Goal: Information Seeking & Learning: Find specific fact

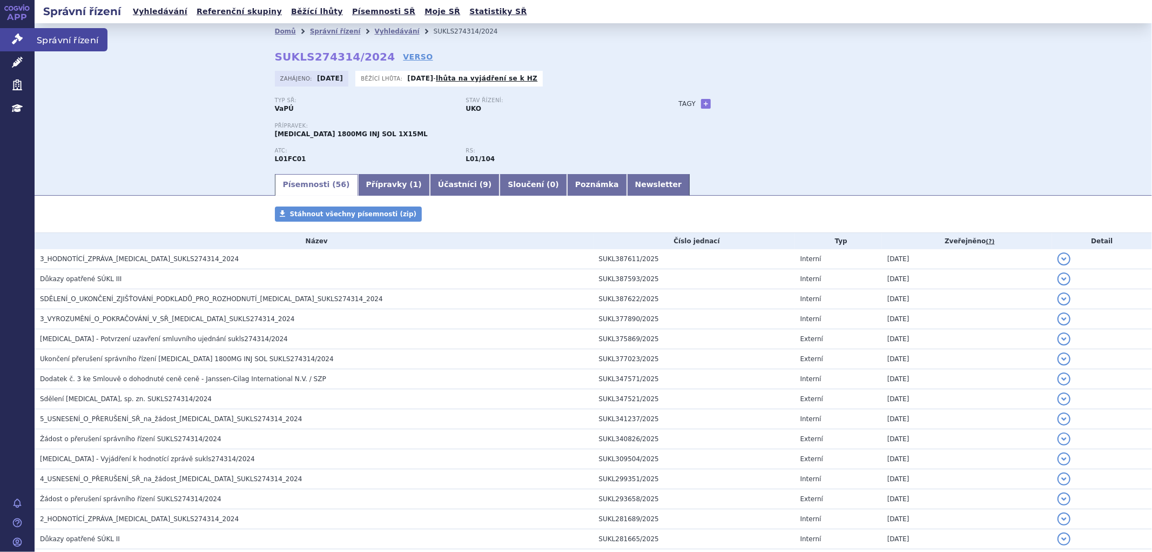
click at [18, 42] on icon at bounding box center [17, 38] width 11 height 11
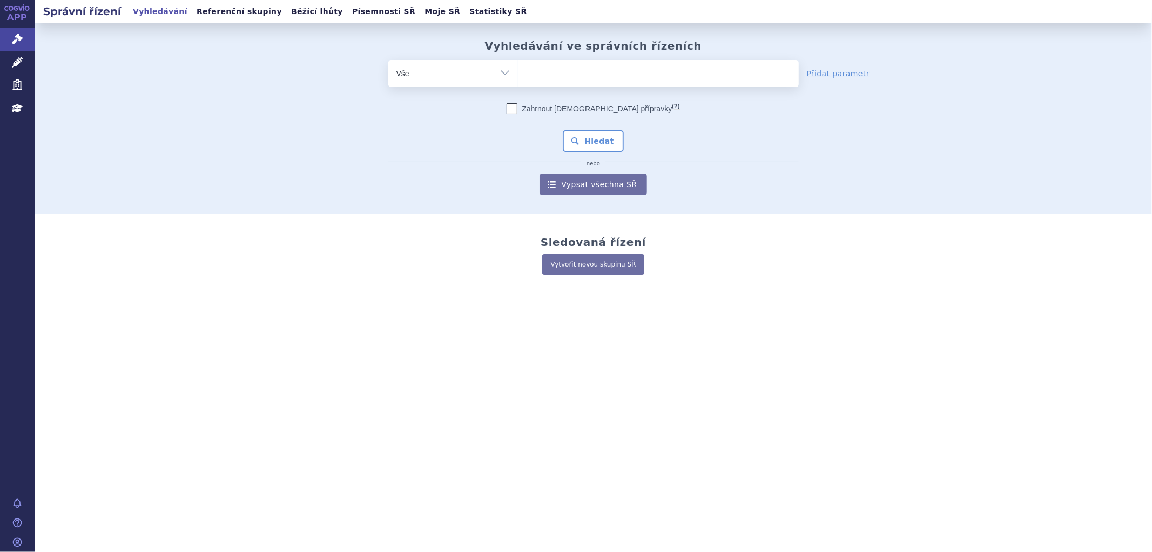
click at [20, 63] on icon at bounding box center [17, 62] width 11 height 11
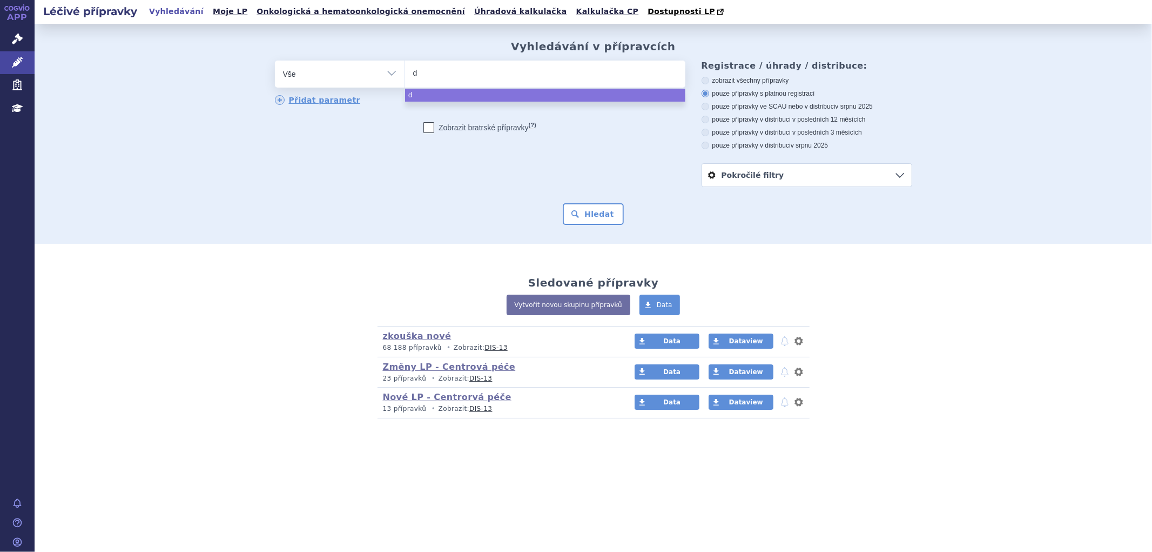
type input "da"
type input "dar"
type input "darz"
type input "darza"
type input "darzale"
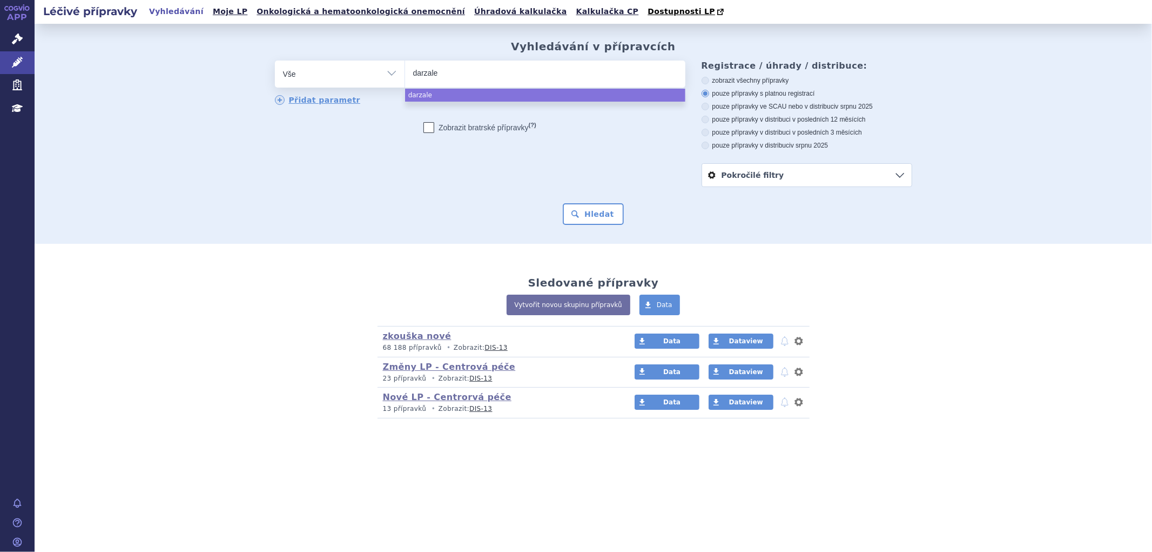
type input "darzalex"
select select "darzalex"
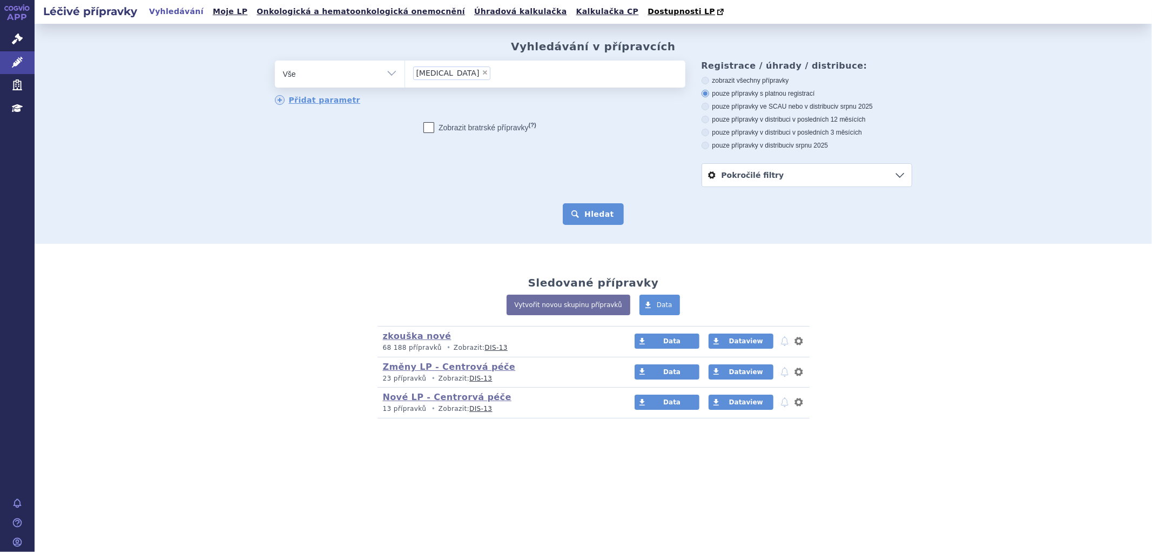
click at [598, 219] on button "Hledat" at bounding box center [593, 214] width 61 height 22
